Goal: Task Accomplishment & Management: Manage account settings

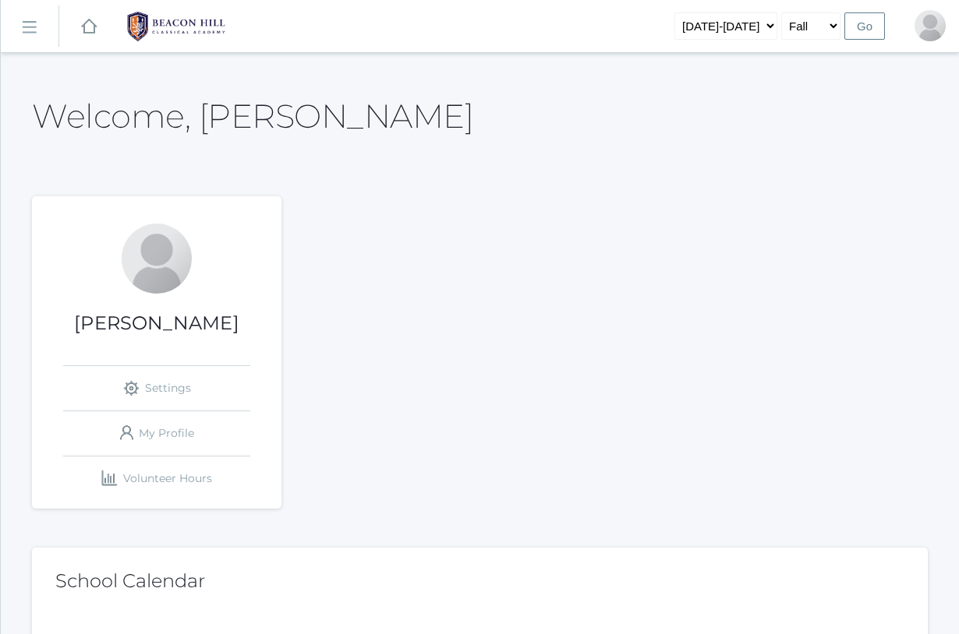
click at [30, 34] on rect at bounding box center [28, 27] width 25 height 25
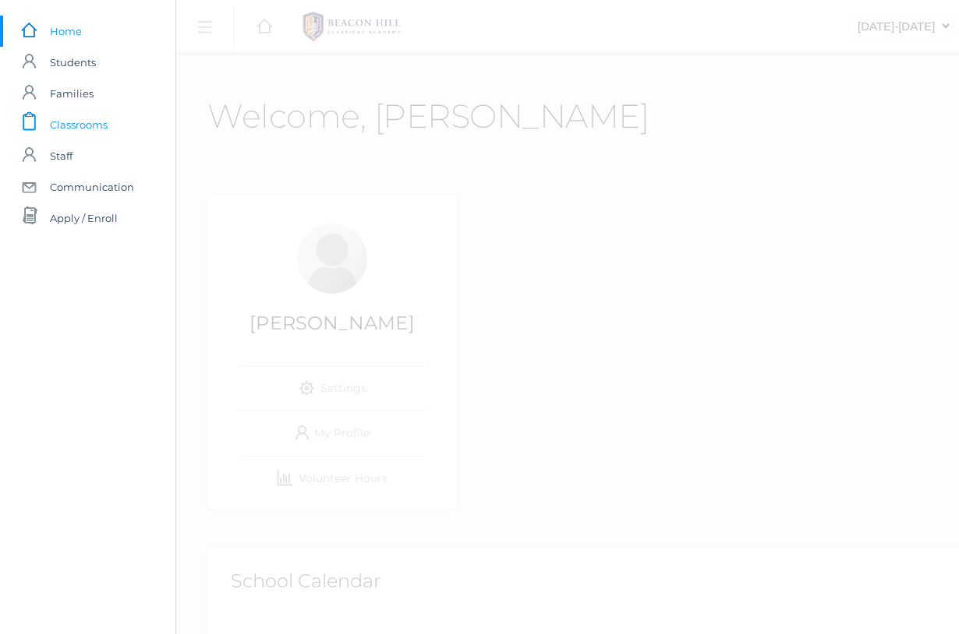
click at [96, 125] on span "Classrooms" at bounding box center [79, 124] width 58 height 31
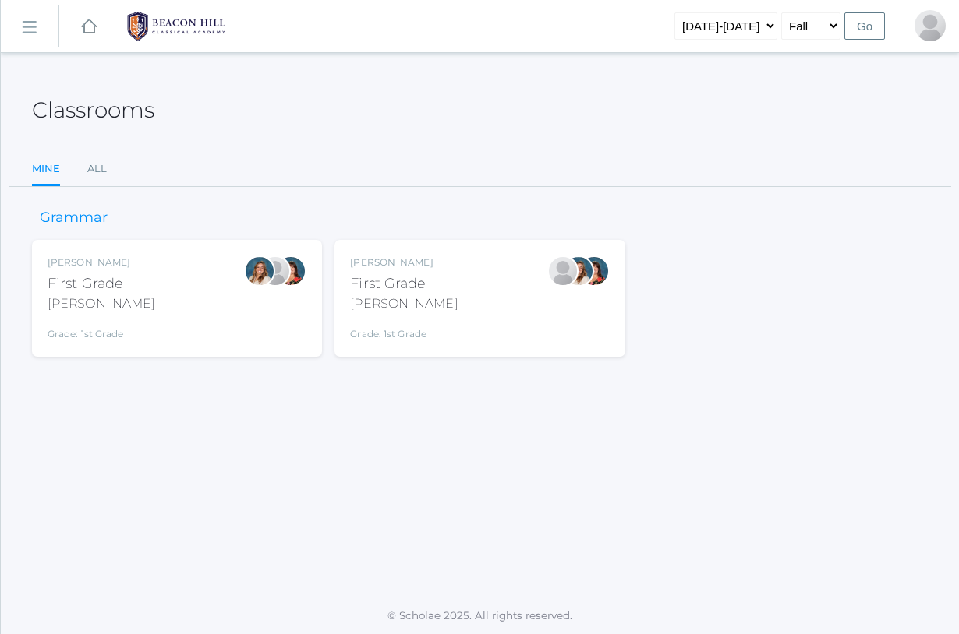
click at [438, 309] on div "[PERSON_NAME] First Grade [PERSON_NAME] Grade: 1st Grade 01LA" at bounding box center [479, 299] width 259 height 86
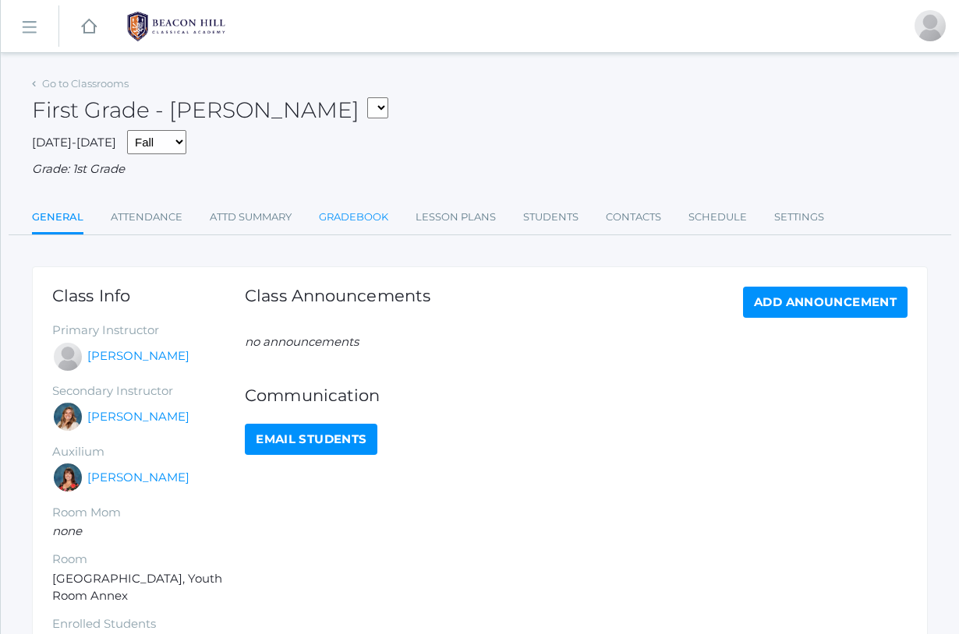
click at [366, 212] on link "Gradebook" at bounding box center [353, 217] width 69 height 31
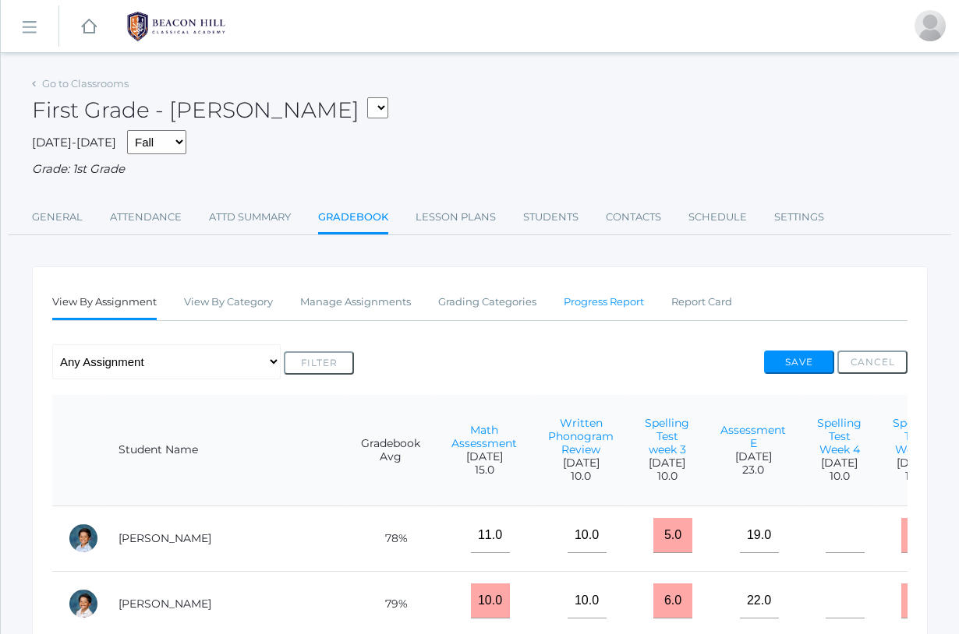
click at [609, 299] on link "Progress Report" at bounding box center [604, 302] width 80 height 31
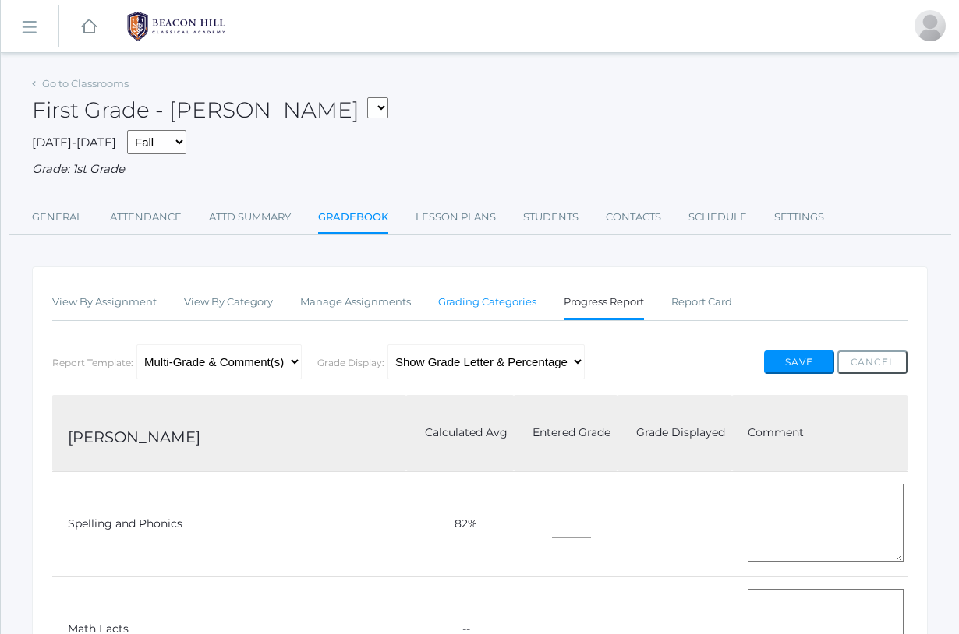
click at [487, 298] on link "Grading Categories" at bounding box center [487, 302] width 98 height 31
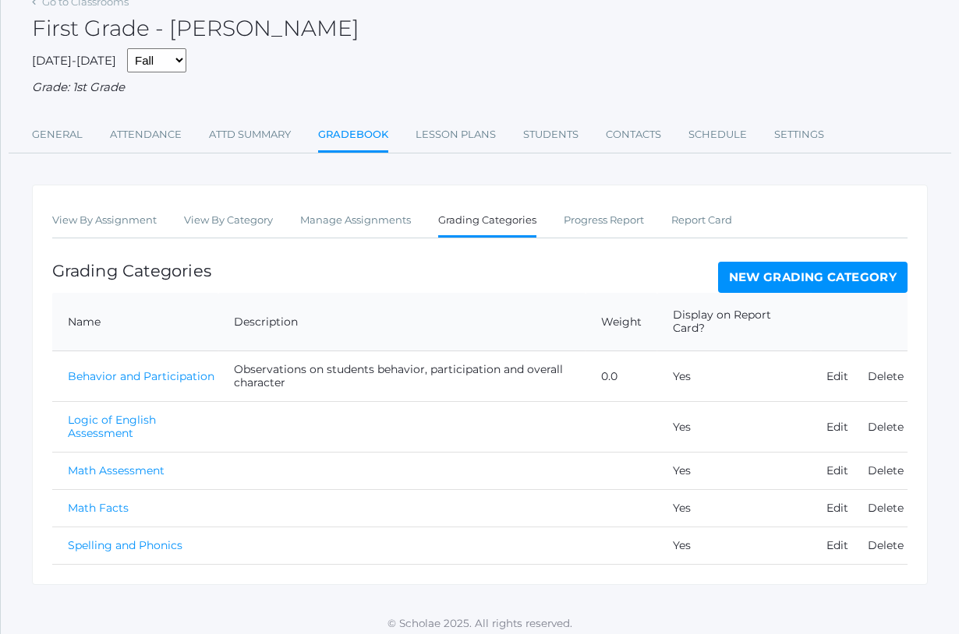
scroll to position [81, 0]
click at [362, 210] on link "Manage Assignments" at bounding box center [355, 221] width 111 height 31
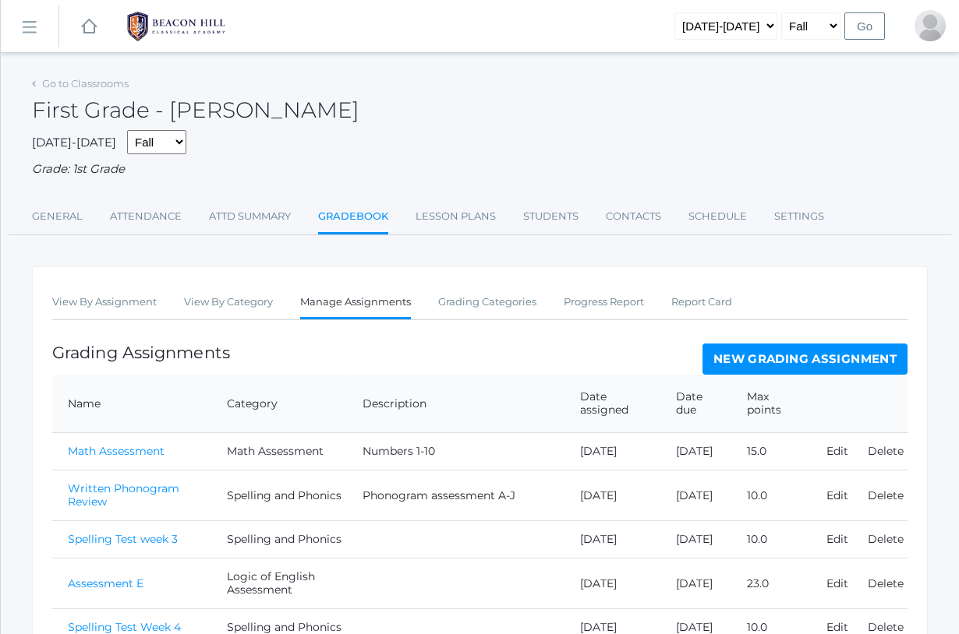
click at [807, 350] on link "New Grading Assignment" at bounding box center [804, 359] width 205 height 31
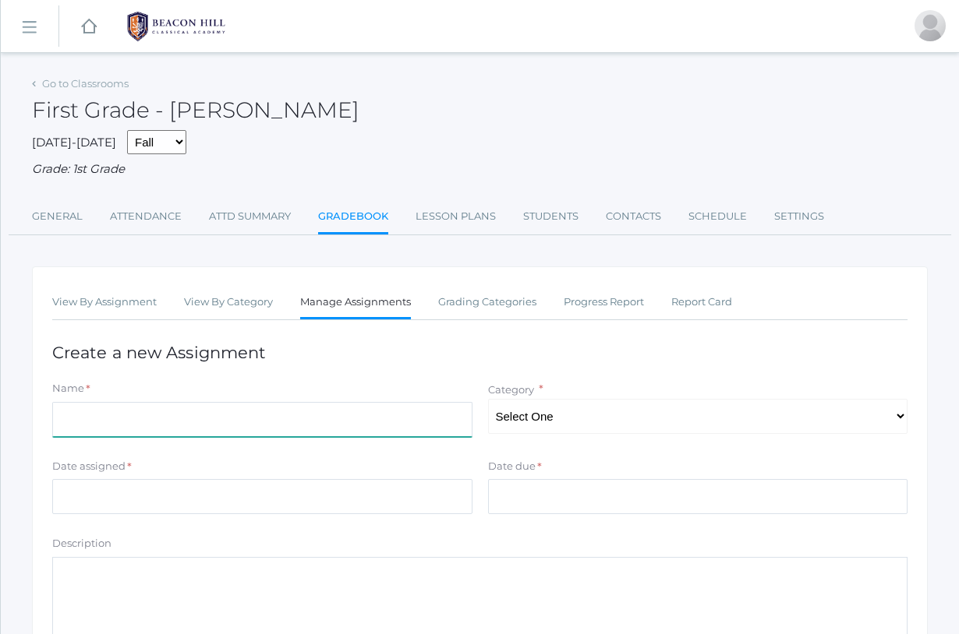
click at [126, 420] on input "Name" at bounding box center [262, 419] width 420 height 35
type input "B"
type input "Class Participation"
select select "1061"
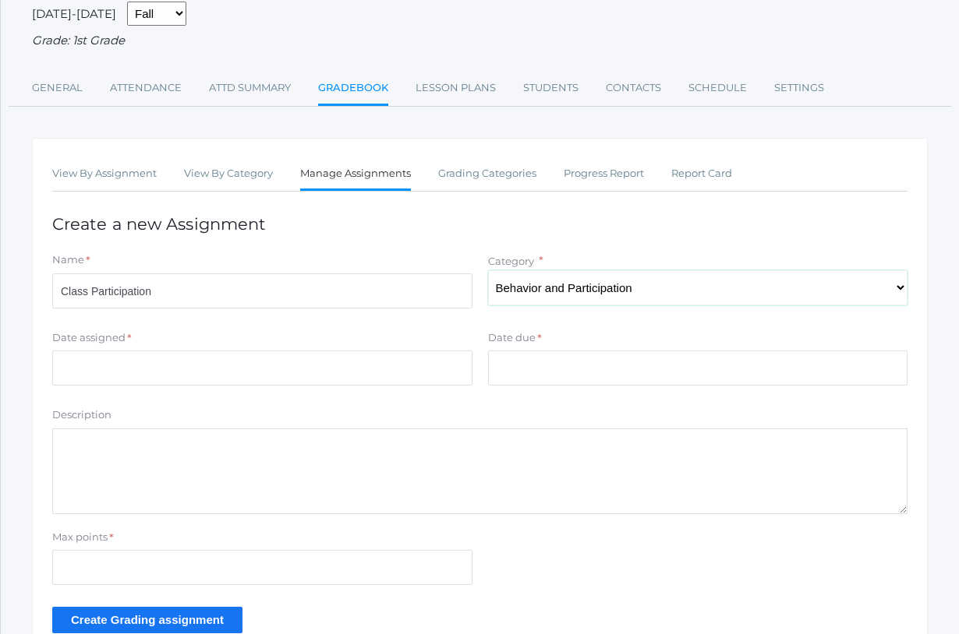
scroll to position [129, 0]
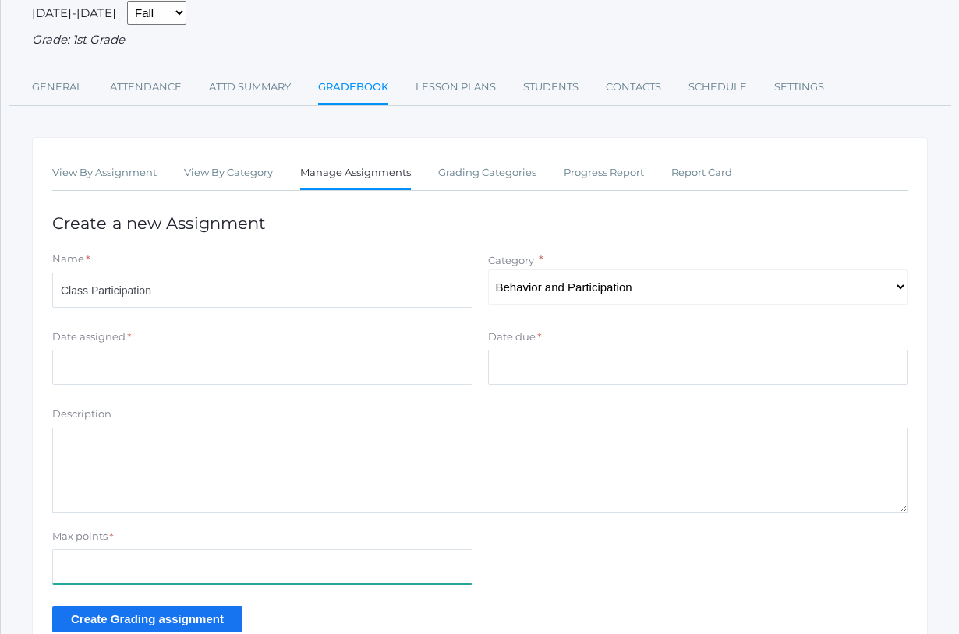
click at [136, 560] on input "Max points" at bounding box center [262, 567] width 420 height 35
type input "10"
click at [123, 610] on input "Create Grading assignment" at bounding box center [147, 619] width 190 height 26
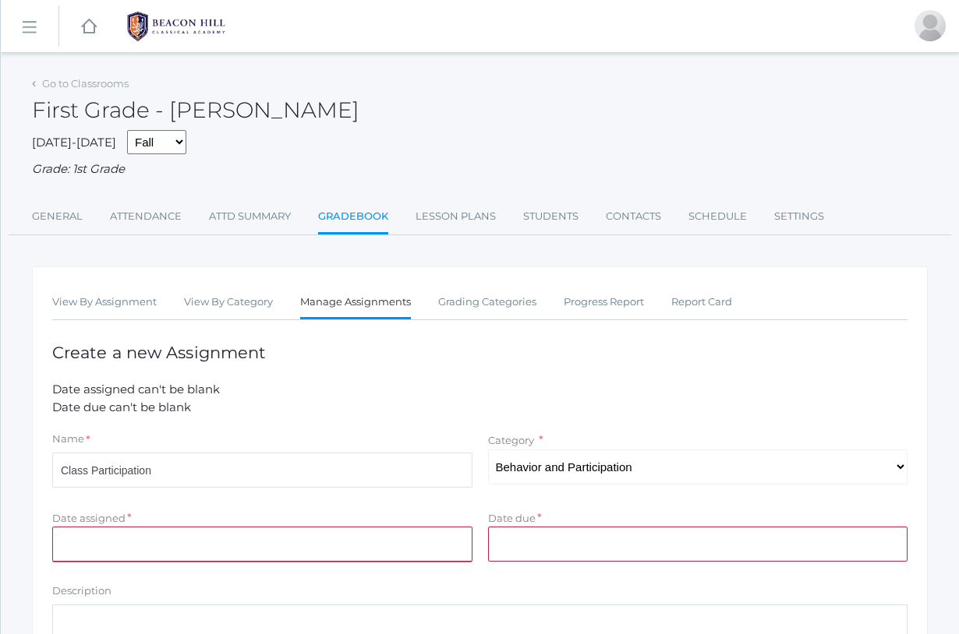
click at [140, 531] on input "Date assigned" at bounding box center [262, 544] width 420 height 35
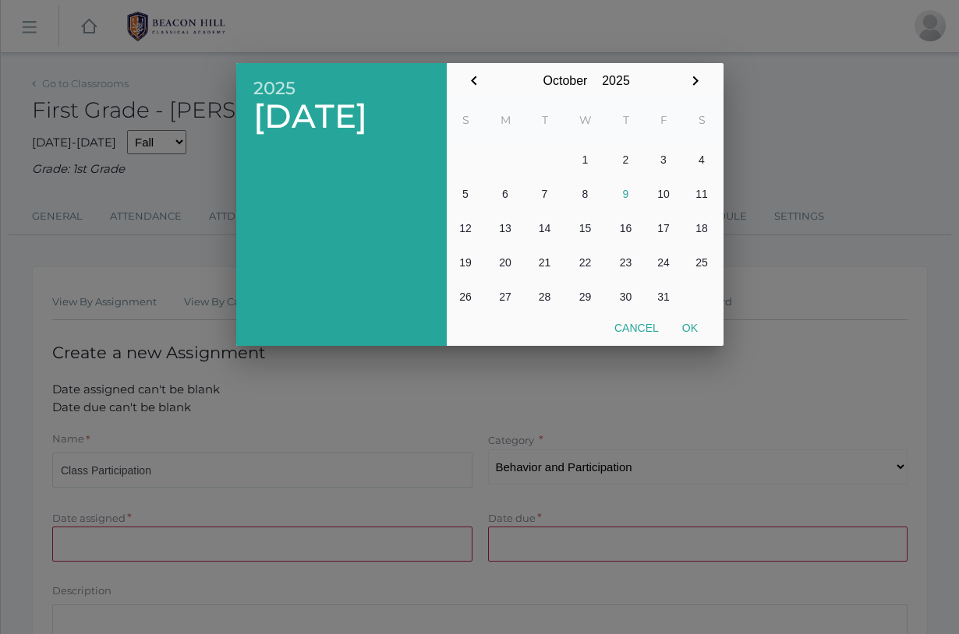
click at [622, 193] on button "9" at bounding box center [625, 194] width 37 height 34
click at [693, 334] on button "Ok" at bounding box center [689, 328] width 39 height 28
type input "2025-10-09"
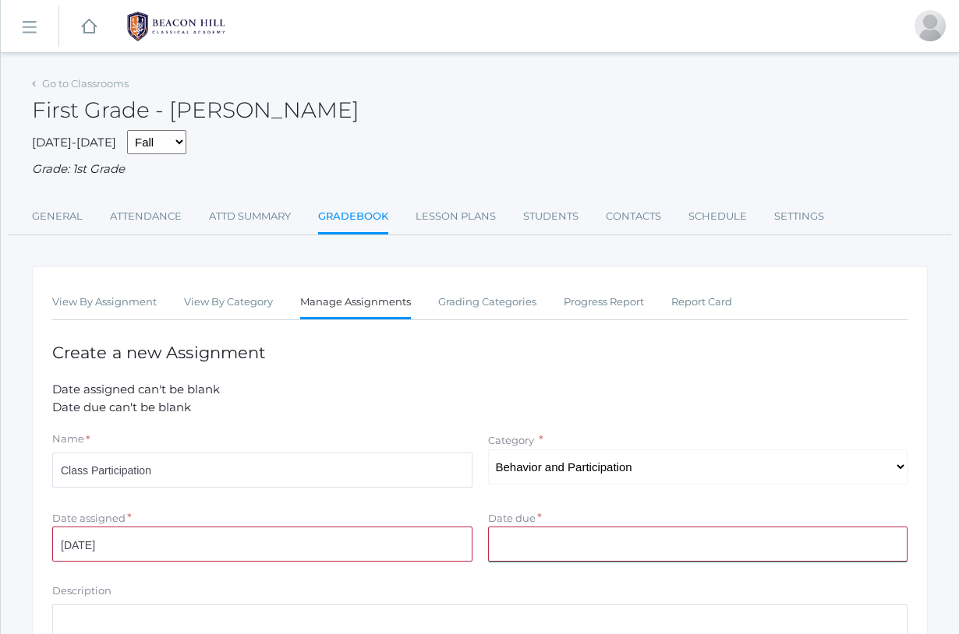
click at [623, 539] on input "Date due" at bounding box center [698, 544] width 420 height 35
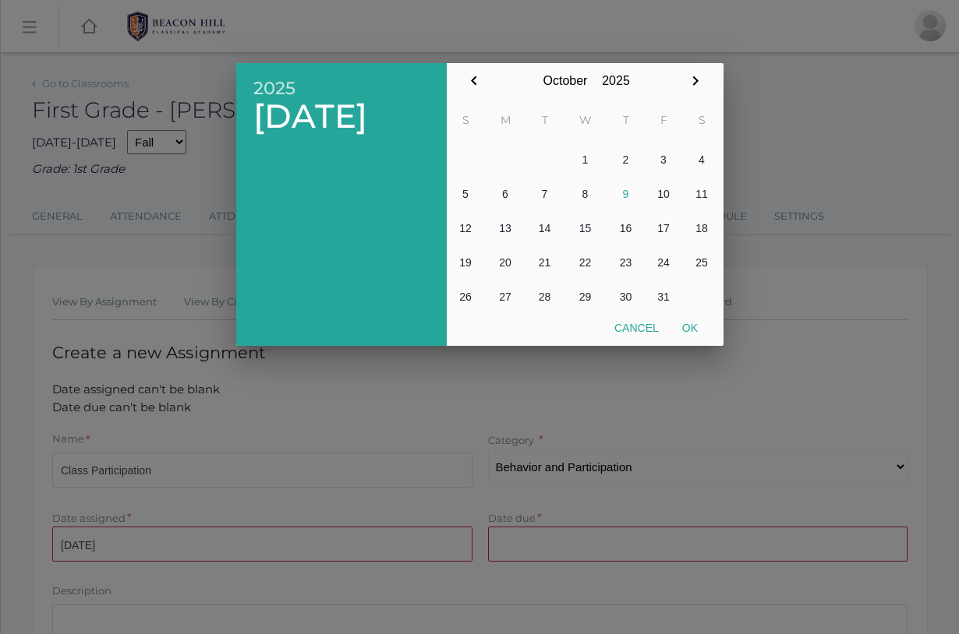
click at [624, 193] on button "9" at bounding box center [625, 194] width 37 height 34
click at [687, 333] on button "Ok" at bounding box center [689, 328] width 39 height 28
type input "2025-10-09"
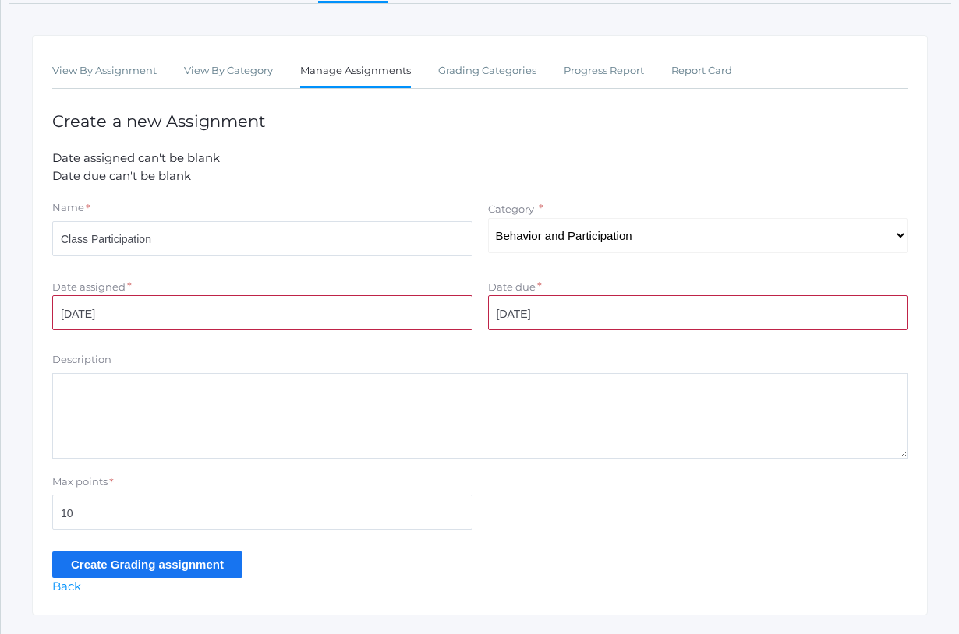
scroll to position [234, 0]
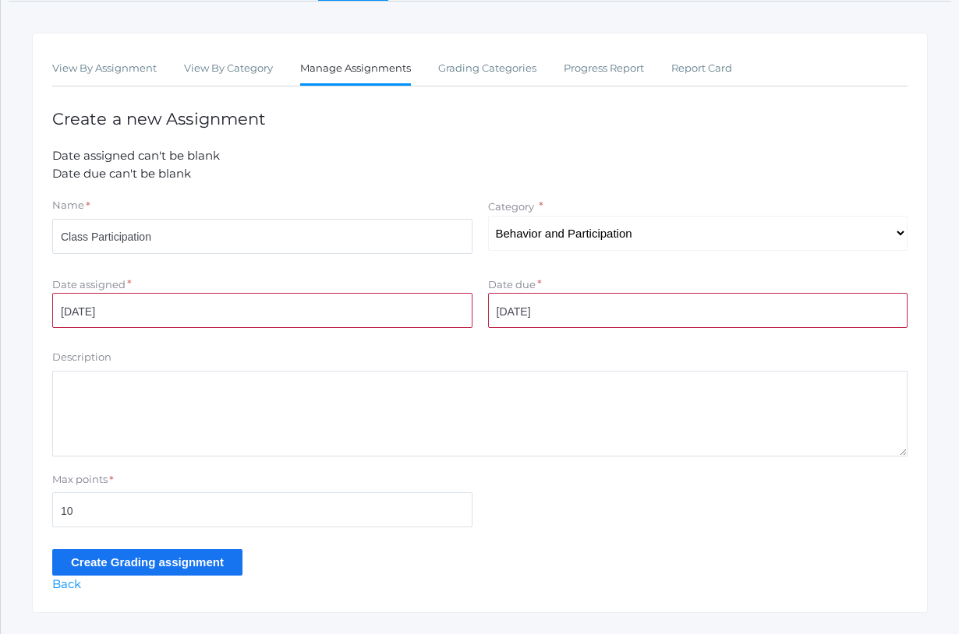
click at [150, 554] on input "Create Grading assignment" at bounding box center [147, 563] width 190 height 26
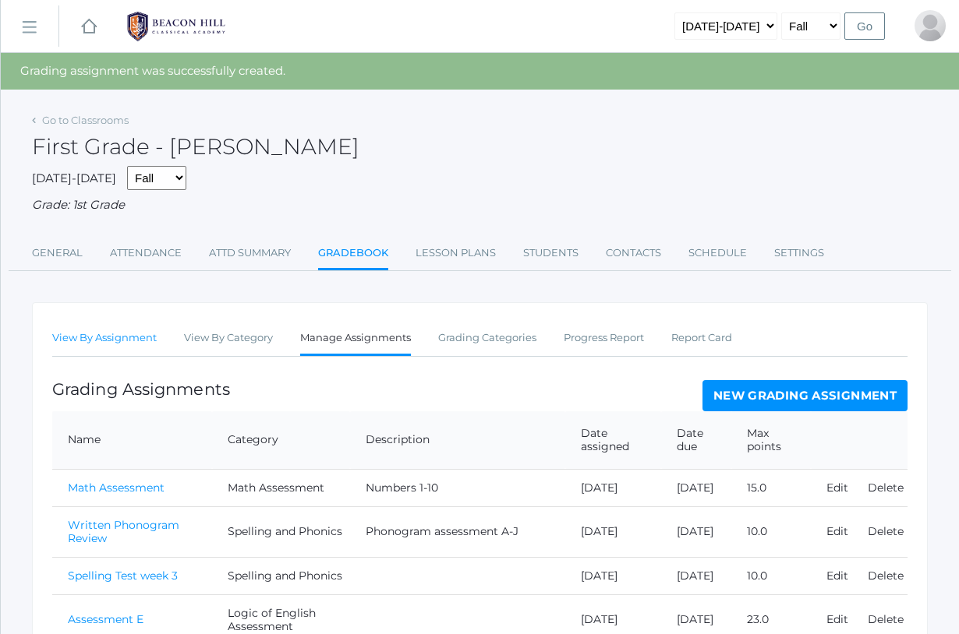
click at [143, 332] on link "View By Assignment" at bounding box center [104, 338] width 104 height 31
